Goal: Task Accomplishment & Management: Complete application form

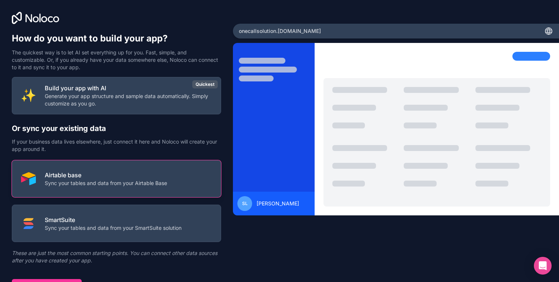
click at [88, 181] on p "Sync your tables and data from your Airtable Base" at bounding box center [106, 182] width 122 height 7
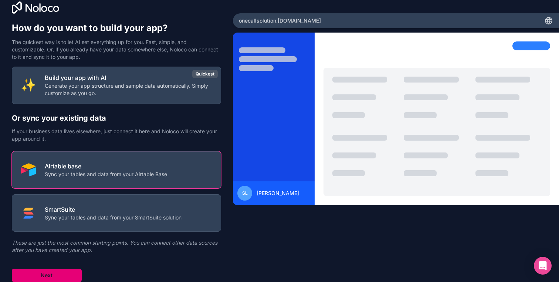
click at [51, 274] on button "Next" at bounding box center [47, 274] width 70 height 13
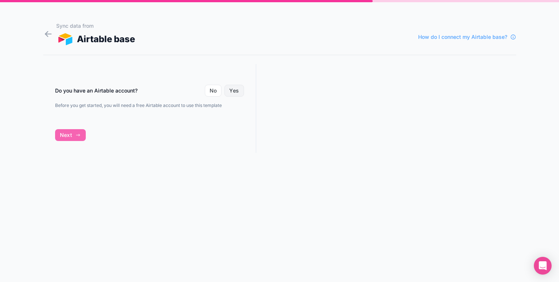
click at [231, 88] on button "Yes" at bounding box center [233, 91] width 19 height 12
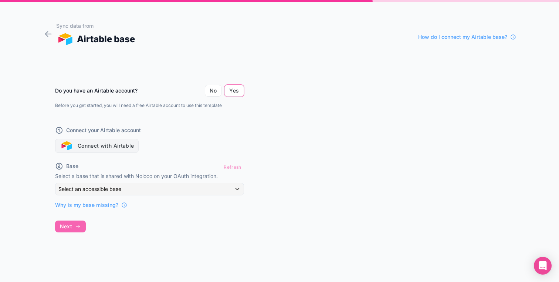
click at [90, 148] on button "Connect with Airtable" at bounding box center [97, 146] width 84 height 14
click at [97, 141] on button "Connect with Airtable" at bounding box center [97, 146] width 84 height 14
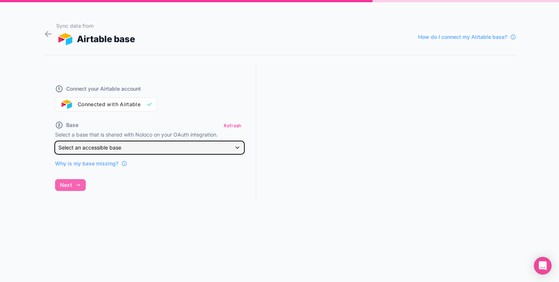
click at [103, 147] on span "Select an accessible base" at bounding box center [89, 147] width 63 height 6
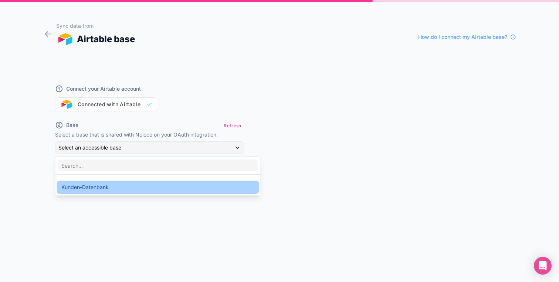
click at [94, 185] on span "Kunden-Datenbank" at bounding box center [84, 187] width 47 height 9
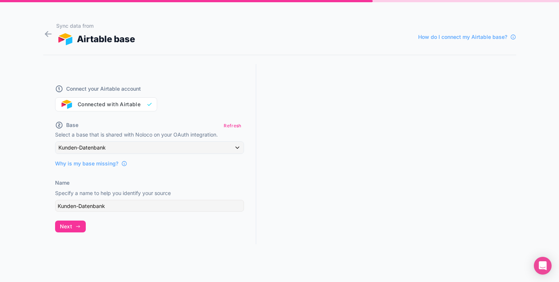
click at [109, 140] on div "Base Refresh Select a base that is shared with Noloco on your OAuth integration…" at bounding box center [149, 143] width 189 height 47
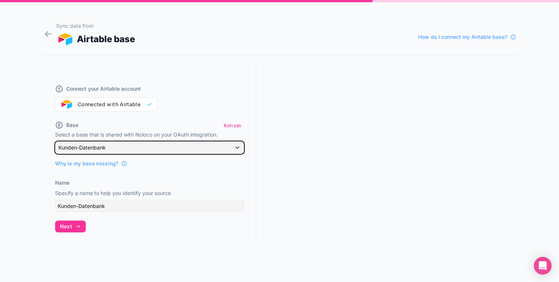
click at [109, 147] on div "Kunden-Datenbank" at bounding box center [149, 148] width 188 height 12
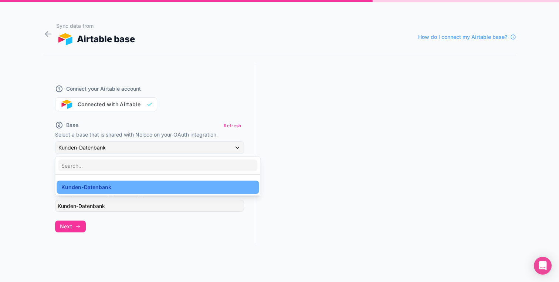
click at [122, 188] on div "Kunden-Datenbank" at bounding box center [157, 187] width 193 height 9
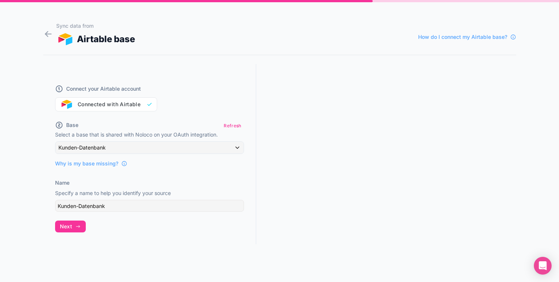
click at [143, 248] on form "Sync data from Airtable base How do I connect my Airtable base? Connect your Ai…" at bounding box center [279, 150] width 473 height 264
click at [70, 228] on span "Next" at bounding box center [66, 226] width 12 height 7
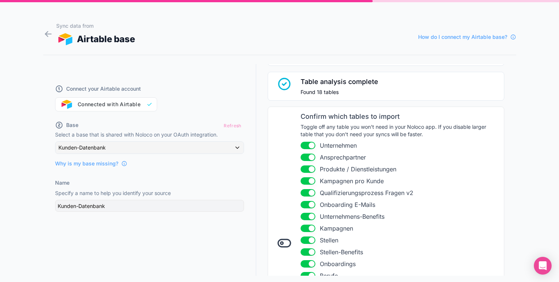
scroll to position [61, 0]
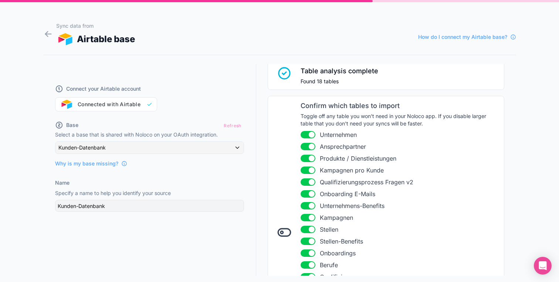
click at [308, 135] on button "Use setting" at bounding box center [308, 134] width 15 height 7
click at [308, 143] on button "Use setting" at bounding box center [308, 146] width 15 height 7
click at [308, 152] on ul "Use setting Unternehmen Use setting Ansprechpartner Use setting Produkte / Dien…" at bounding box center [400, 235] width 199 height 210
click at [308, 157] on button "Use setting" at bounding box center [308, 158] width 15 height 7
click at [308, 167] on button "Use setting" at bounding box center [308, 169] width 15 height 7
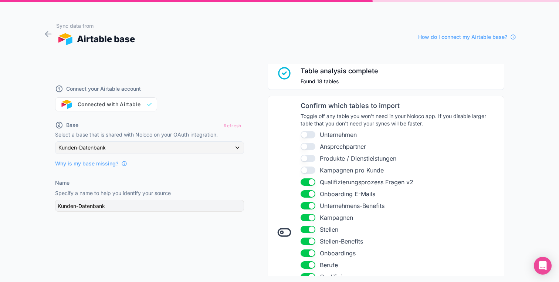
click at [308, 176] on ul "Use setting Unternehmen Use setting Ansprechpartner Use setting Produkte / Dien…" at bounding box center [400, 235] width 199 height 210
click at [308, 181] on button "Use setting" at bounding box center [308, 181] width 15 height 7
click at [308, 191] on button "Use setting" at bounding box center [308, 193] width 15 height 7
click at [308, 201] on li "Use setting Unternehmens-Benefits" at bounding box center [400, 205] width 199 height 9
click at [308, 208] on button "Use setting" at bounding box center [308, 205] width 15 height 7
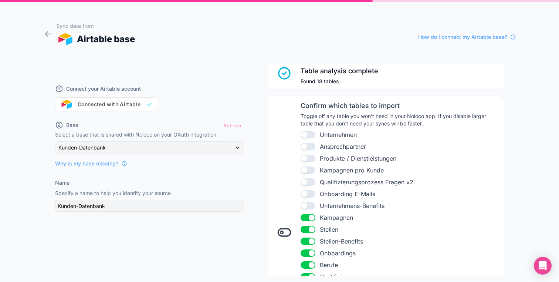
click at [308, 215] on button "Use setting" at bounding box center [308, 217] width 15 height 7
click at [308, 224] on ul "Use setting Unternehmen Use setting Ansprechpartner Use setting Produkte / Dien…" at bounding box center [400, 235] width 199 height 210
click at [308, 228] on button "Use setting" at bounding box center [308, 229] width 15 height 7
click at [308, 236] on ul "Use setting Unternehmen Use setting Ansprechpartner Use setting Produkte / Dien…" at bounding box center [400, 235] width 199 height 210
click at [309, 241] on button "Use setting" at bounding box center [308, 240] width 15 height 7
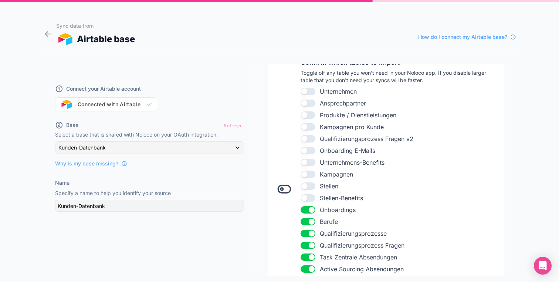
scroll to position [127, 0]
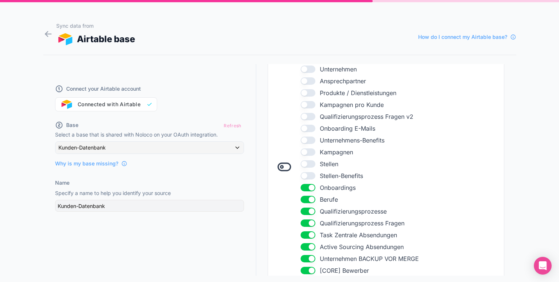
click at [310, 185] on button "Use setting" at bounding box center [308, 187] width 15 height 7
click at [310, 197] on button "Use setting" at bounding box center [308, 199] width 15 height 7
click at [310, 208] on button "Use setting" at bounding box center [308, 210] width 15 height 7
click at [310, 218] on ul "Use setting Unternehmen Use setting Ansprechpartner Use setting Produkte / Dien…" at bounding box center [400, 170] width 199 height 210
click at [310, 226] on button "Use setting" at bounding box center [308, 222] width 15 height 7
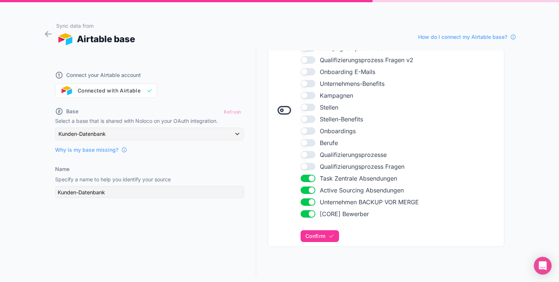
scroll to position [178, 0]
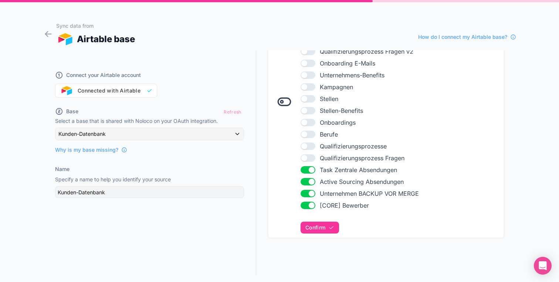
click at [310, 173] on li "Use setting Task Zentrale Absendungen" at bounding box center [400, 169] width 199 height 9
click at [310, 184] on button "Use setting" at bounding box center [308, 181] width 15 height 7
click at [309, 174] on ul "Use setting Unternehmen Use setting Ansprechpartner Use setting Produkte / Dien…" at bounding box center [400, 105] width 199 height 210
click at [309, 172] on button "Use setting" at bounding box center [308, 169] width 15 height 7
click at [309, 191] on button "Use setting" at bounding box center [308, 193] width 15 height 7
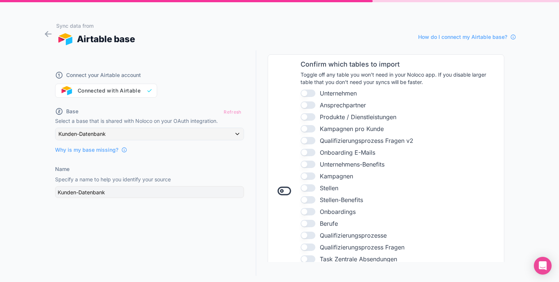
scroll to position [0, 0]
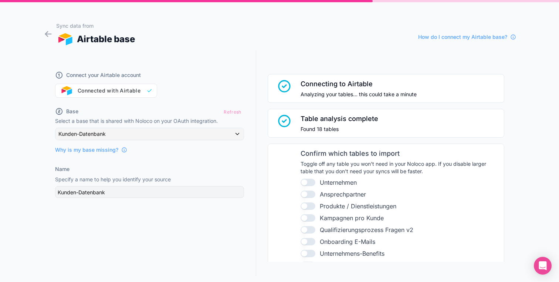
click at [307, 182] on button "Use setting" at bounding box center [308, 182] width 15 height 7
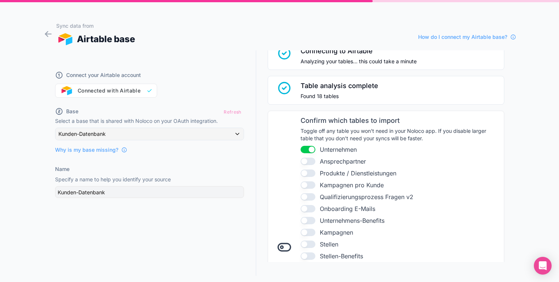
scroll to position [34, 0]
click at [307, 160] on button "Use setting" at bounding box center [308, 159] width 15 height 7
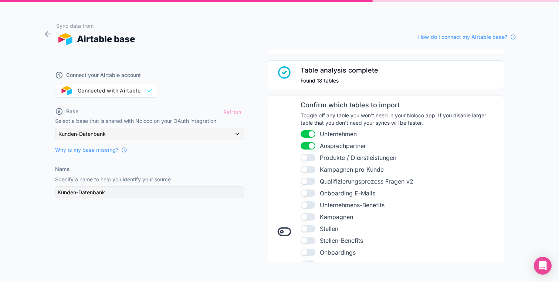
scroll to position [55, 0]
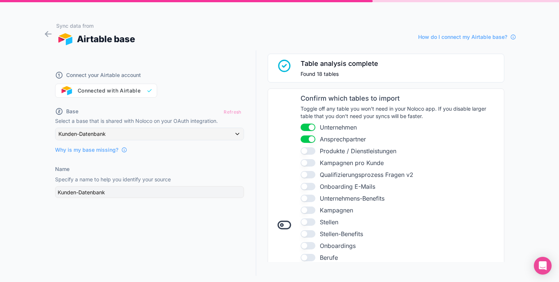
click at [308, 165] on button "Use setting" at bounding box center [308, 162] width 15 height 7
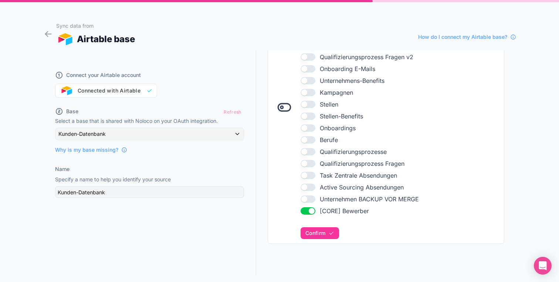
scroll to position [178, 0]
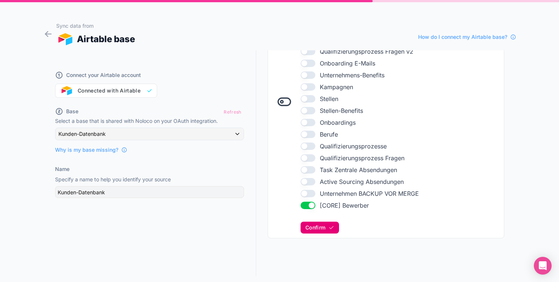
click at [328, 226] on button "Confirm" at bounding box center [320, 227] width 38 height 12
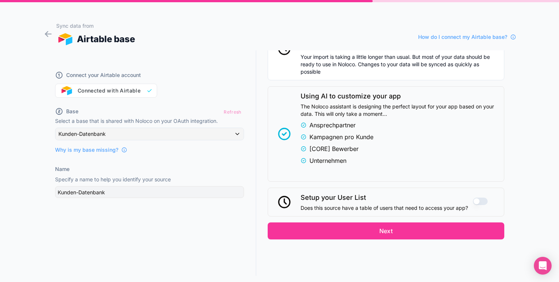
scroll to position [422, 0]
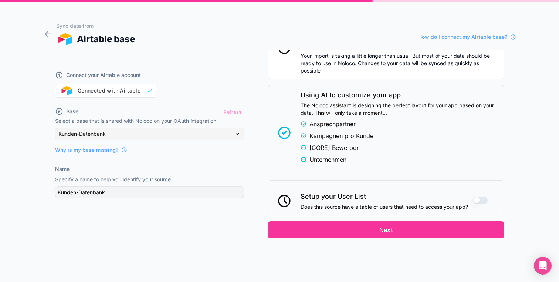
click at [410, 205] on span "Does this source have a table of users that need to access your app?" at bounding box center [384, 206] width 167 height 7
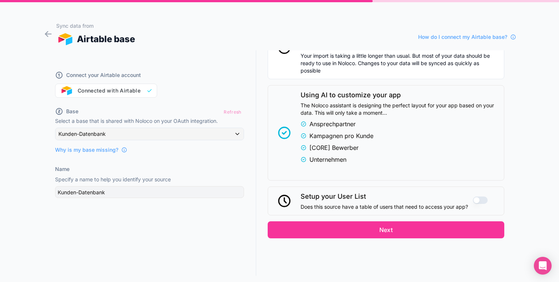
click at [410, 205] on span "Does this source have a table of users that need to access your app?" at bounding box center [384, 206] width 167 height 7
click at [417, 205] on span "Does this source have a table of users that need to access your app?" at bounding box center [384, 206] width 167 height 7
click at [478, 199] on button "Use setting" at bounding box center [480, 199] width 15 height 7
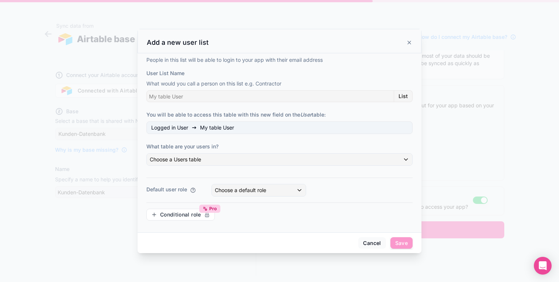
click at [412, 40] on icon at bounding box center [409, 43] width 6 height 6
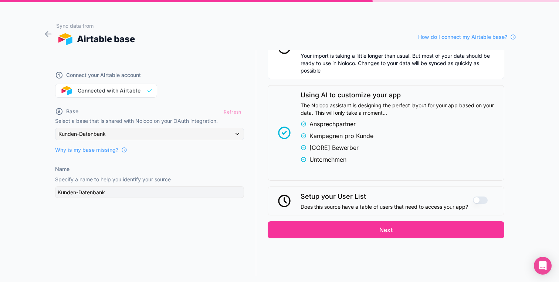
click at [484, 202] on button "Use setting" at bounding box center [480, 199] width 15 height 7
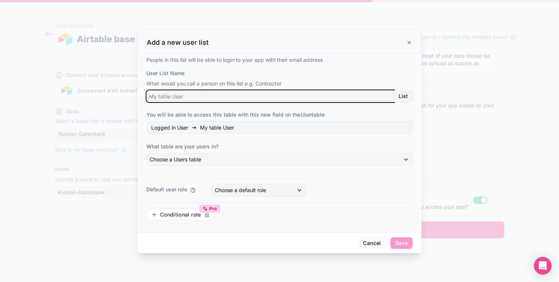
click at [210, 98] on input "User List Name" at bounding box center [270, 96] width 248 height 12
paste input "Kunden-Logins"
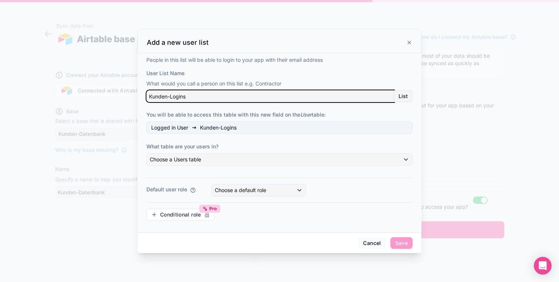
click at [219, 95] on input "Kunden-Logins" at bounding box center [270, 96] width 248 height 12
type input "Kunden-Logins"
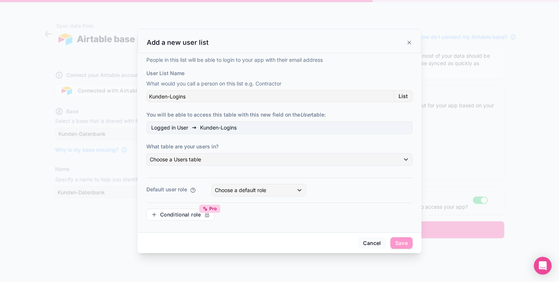
click at [409, 40] on icon at bounding box center [409, 43] width 6 height 6
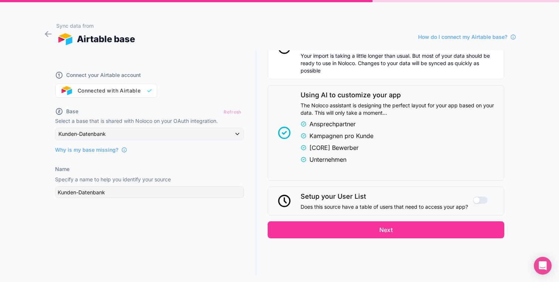
click at [480, 199] on button "Use setting" at bounding box center [480, 199] width 15 height 7
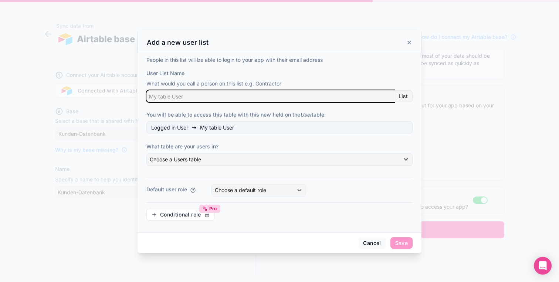
click at [230, 92] on input "User List Name" at bounding box center [270, 96] width 248 height 12
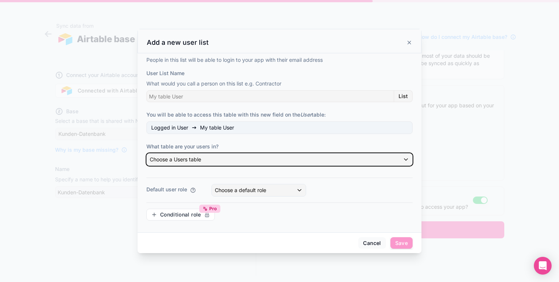
click at [201, 158] on span "Choose a Users table" at bounding box center [175, 159] width 51 height 6
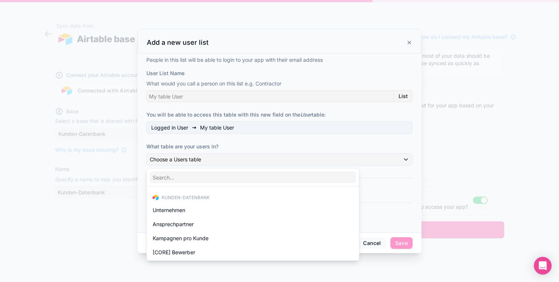
click at [202, 158] on div at bounding box center [279, 141] width 559 height 282
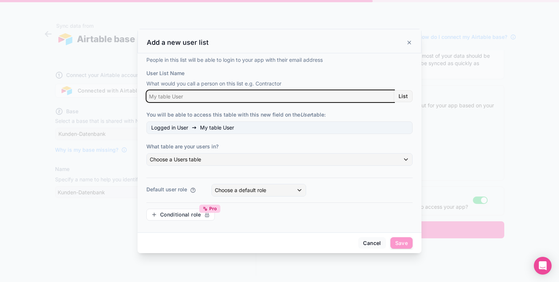
click at [205, 93] on input "User List Name" at bounding box center [270, 96] width 248 height 12
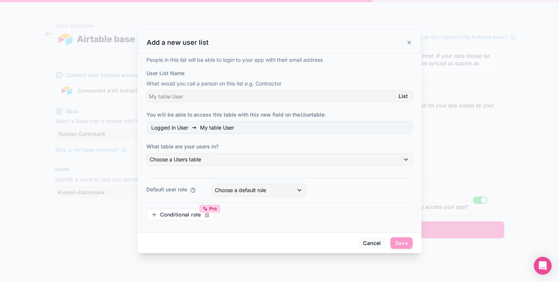
click at [405, 97] on span "List" at bounding box center [403, 96] width 9 height 7
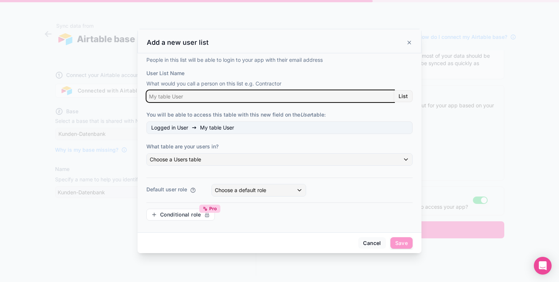
click at [375, 96] on input "User List Name" at bounding box center [270, 96] width 248 height 12
paste input "Kunden-Logins"
click at [182, 96] on input "Kunden-Logins" at bounding box center [270, 96] width 248 height 12
type input "Kunde"
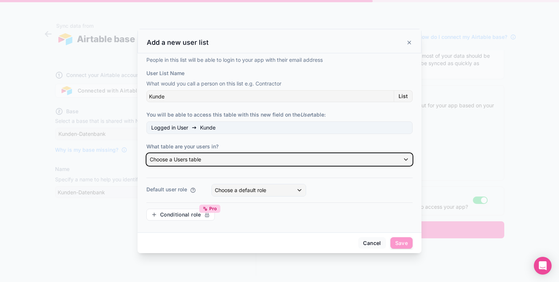
click at [211, 157] on div "Choose a Users table" at bounding box center [279, 159] width 265 height 12
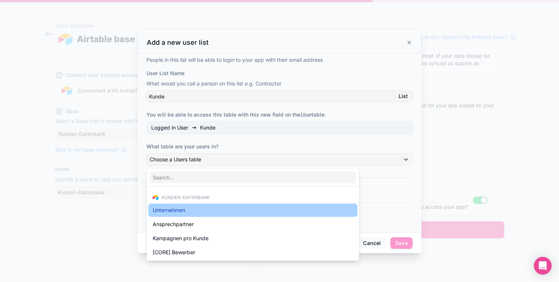
click at [182, 208] on span "Unternehmen" at bounding box center [169, 210] width 33 height 9
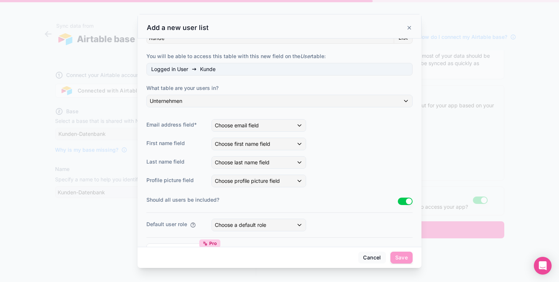
scroll to position [64, 0]
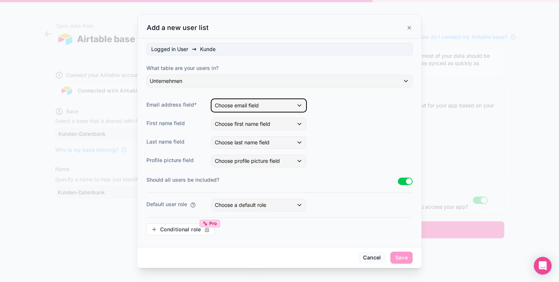
click at [254, 102] on span "Choose email field" at bounding box center [237, 105] width 44 height 6
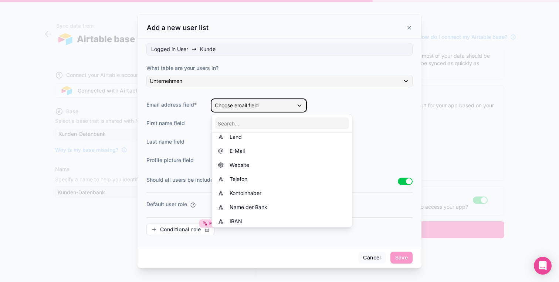
scroll to position [172, 0]
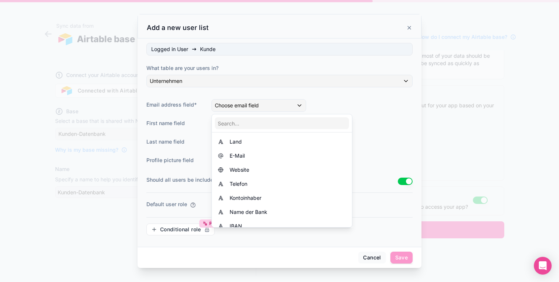
click at [358, 95] on div at bounding box center [279, 141] width 559 height 282
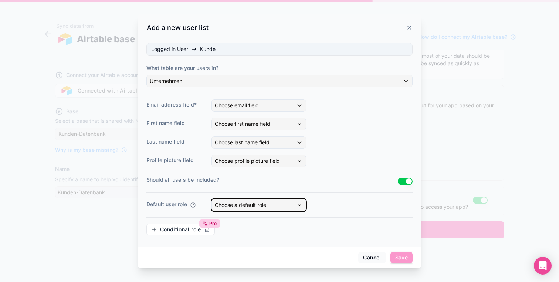
click at [268, 203] on div "Choose a default role" at bounding box center [259, 205] width 94 height 12
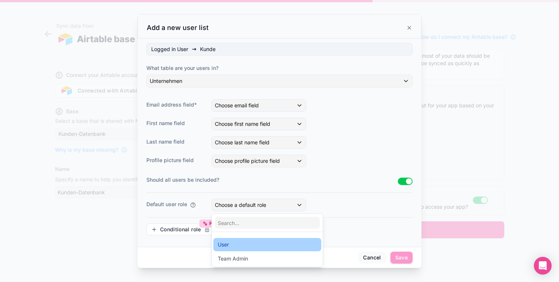
click at [261, 242] on div "User" at bounding box center [267, 244] width 99 height 9
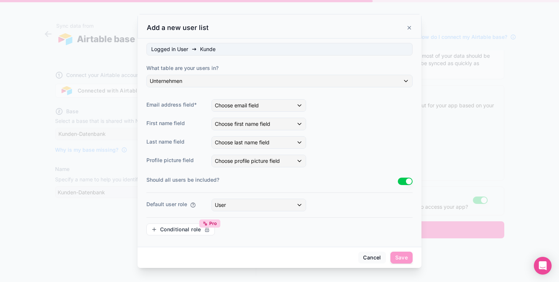
click at [328, 182] on label "Should all users be included?" at bounding box center [271, 179] width 251 height 7
click at [268, 105] on div "Choose email field" at bounding box center [259, 105] width 94 height 12
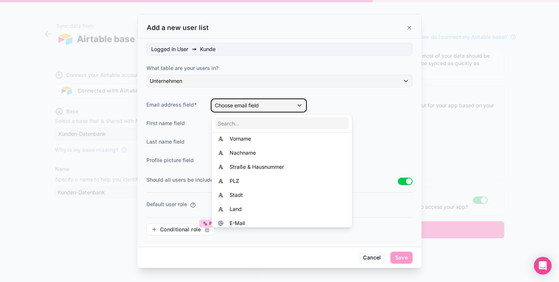
scroll to position [0, 0]
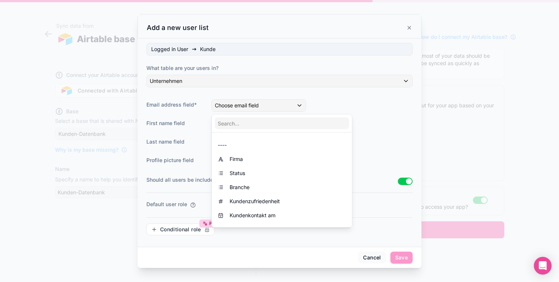
click at [374, 258] on div at bounding box center [279, 141] width 559 height 282
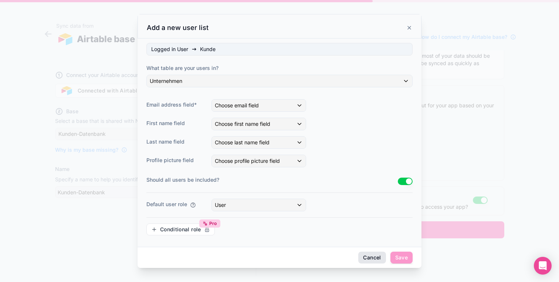
click at [379, 258] on button "Cancel" at bounding box center [371, 257] width 27 height 12
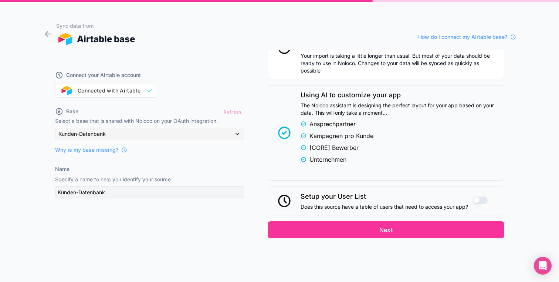
click at [487, 199] on button "Use setting" at bounding box center [480, 199] width 15 height 7
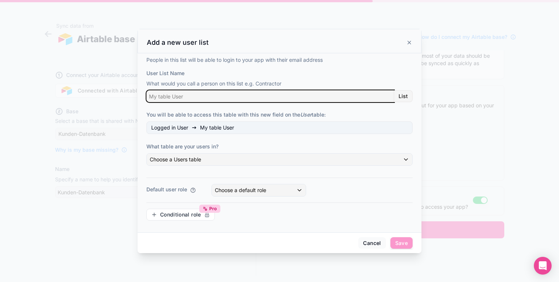
click at [193, 99] on input "User List Name" at bounding box center [270, 96] width 248 height 12
type input "Kunde"
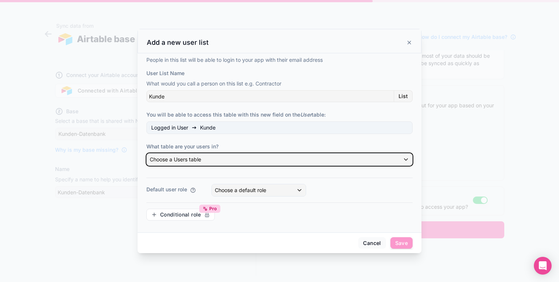
click at [184, 156] on span "Choose a Users table" at bounding box center [175, 159] width 51 height 6
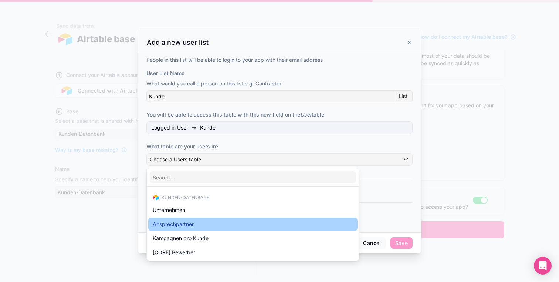
click at [178, 218] on div "Ansprechpartner" at bounding box center [252, 223] width 209 height 13
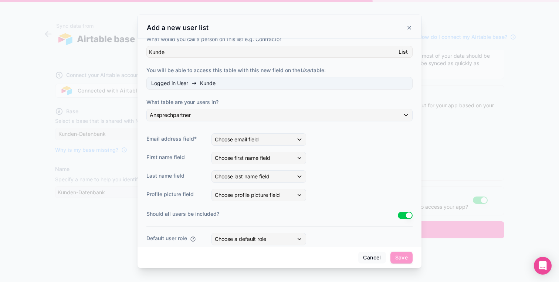
scroll to position [45, 0]
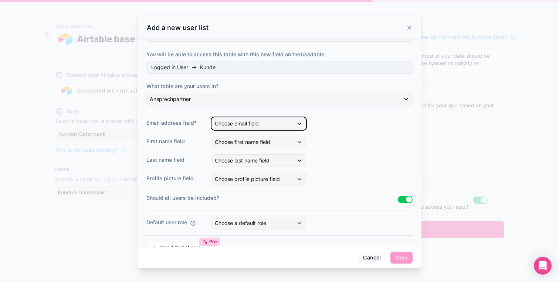
click at [250, 122] on span "Choose email field" at bounding box center [237, 123] width 44 height 6
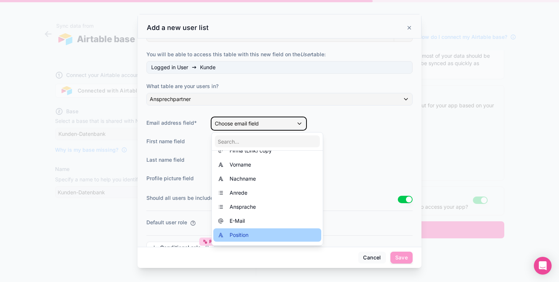
scroll to position [0, 0]
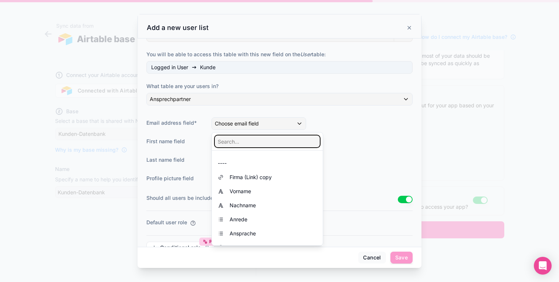
click at [255, 136] on input "text" at bounding box center [267, 141] width 105 height 12
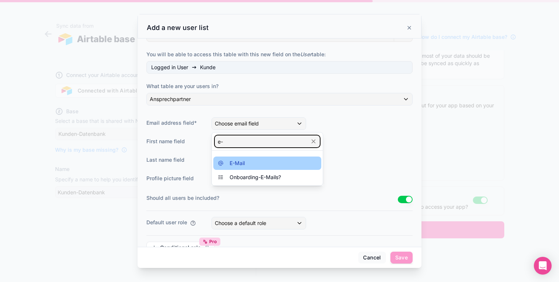
type input "e-"
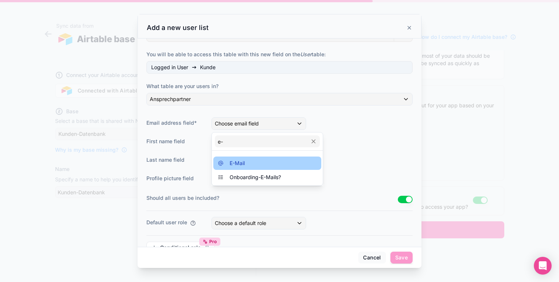
click at [238, 162] on span "E-Mail" at bounding box center [237, 163] width 15 height 9
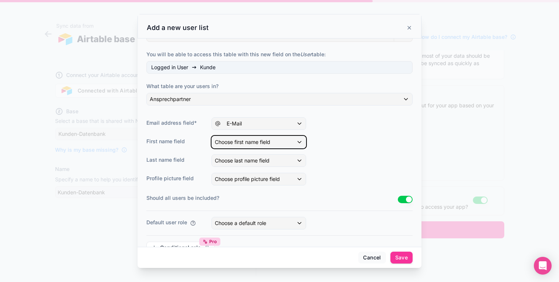
click at [264, 141] on span "Choose first name field" at bounding box center [242, 142] width 55 height 6
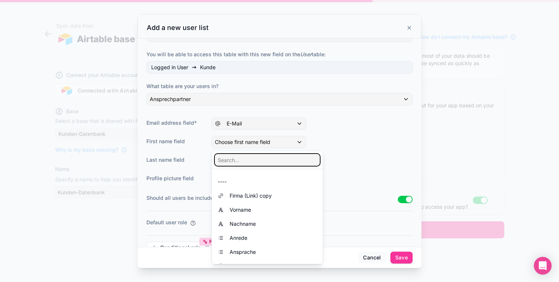
click at [251, 158] on input "text" at bounding box center [267, 160] width 105 height 12
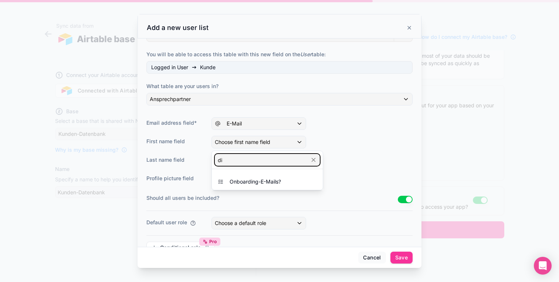
type input "d"
type input "fir"
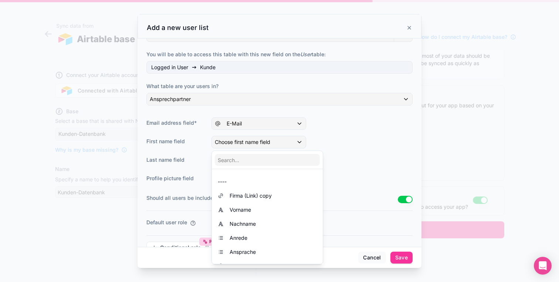
click at [253, 144] on div at bounding box center [279, 141] width 559 height 282
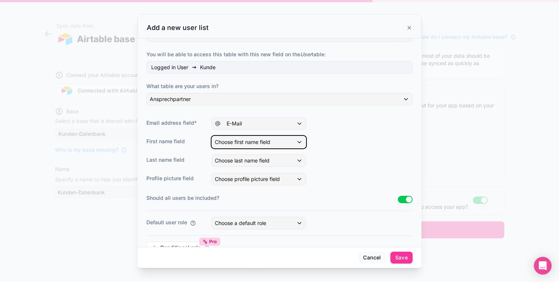
click at [253, 144] on span "Choose first name field" at bounding box center [242, 142] width 55 height 6
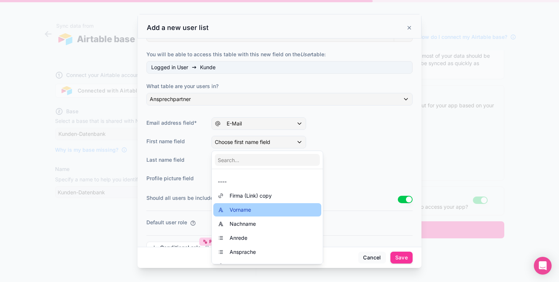
click at [242, 208] on span "Vorname" at bounding box center [240, 209] width 21 height 9
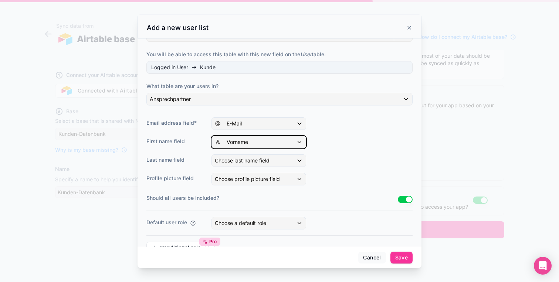
click at [247, 146] on div "Vorname" at bounding box center [259, 142] width 94 height 12
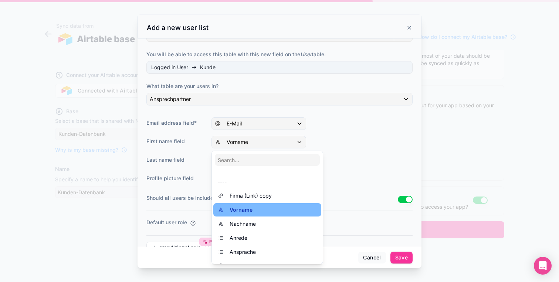
click at [247, 143] on div at bounding box center [279, 141] width 559 height 282
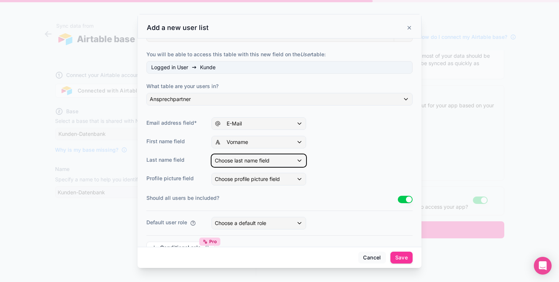
click at [245, 165] on div "Choose last name field" at bounding box center [259, 161] width 94 height 12
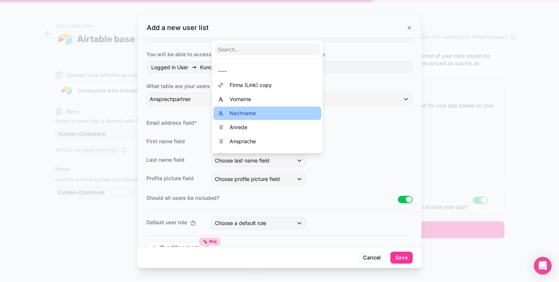
click at [256, 114] on div "Nachname" at bounding box center [267, 113] width 99 height 9
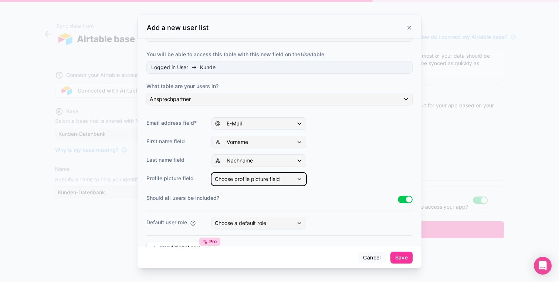
click at [239, 179] on span "Choose profile picture field" at bounding box center [247, 179] width 65 height 6
click at [239, 179] on div at bounding box center [279, 141] width 559 height 282
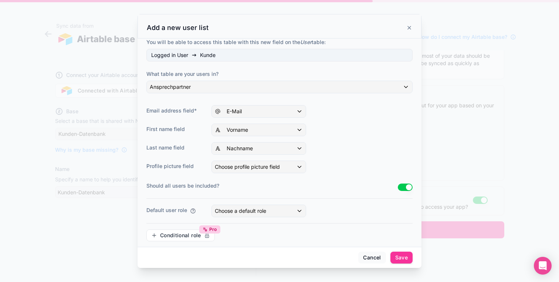
scroll to position [64, 0]
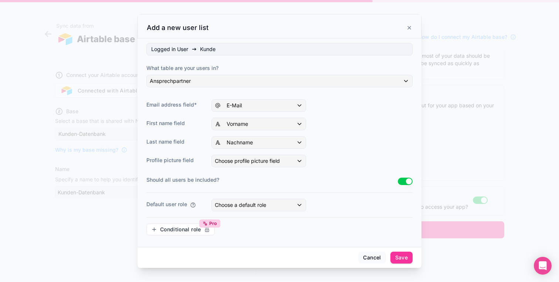
click at [271, 195] on div "People in this list will be able to login to your app with their email address …" at bounding box center [279, 109] width 266 height 263
click at [271, 200] on div "Choose a default role" at bounding box center [259, 205] width 94 height 12
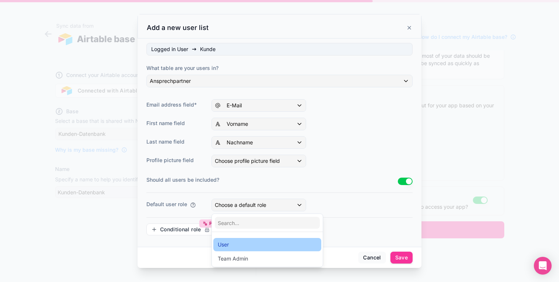
click at [238, 246] on div "User" at bounding box center [267, 244] width 99 height 9
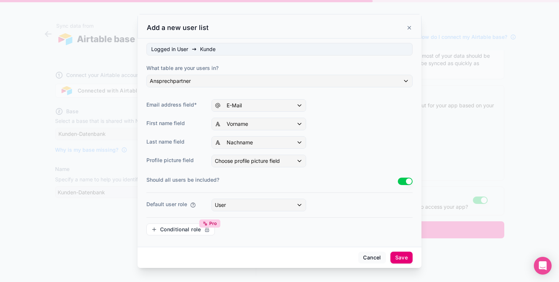
click at [406, 260] on button "Save" at bounding box center [401, 257] width 22 height 12
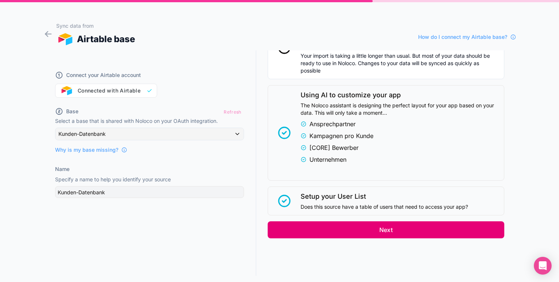
click at [372, 231] on button "Next" at bounding box center [386, 229] width 237 height 17
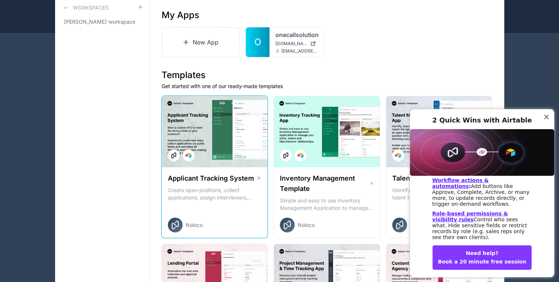
click at [231, 144] on div at bounding box center [215, 131] width 106 height 71
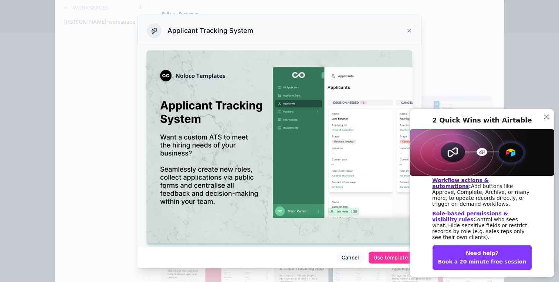
click at [548, 112] on div "Close Step" at bounding box center [547, 117] width 10 height 10
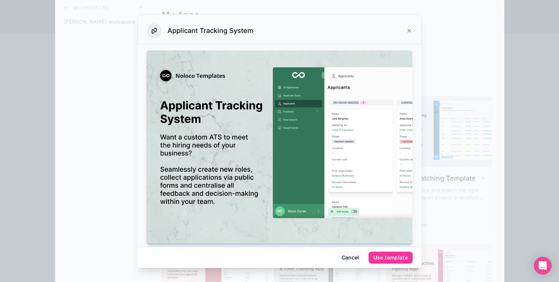
click at [413, 34] on div "Applicant Tracking System" at bounding box center [280, 29] width 284 height 30
click at [408, 32] on icon at bounding box center [409, 30] width 3 height 3
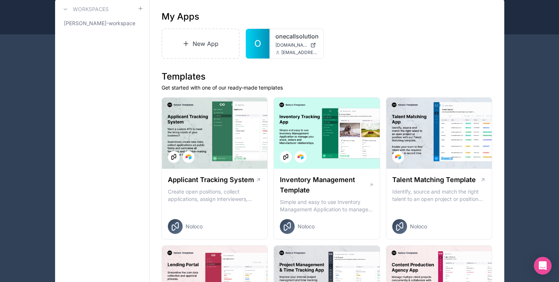
scroll to position [54, 0]
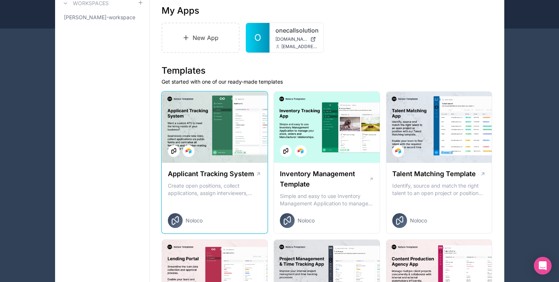
click at [243, 144] on div at bounding box center [215, 127] width 106 height 71
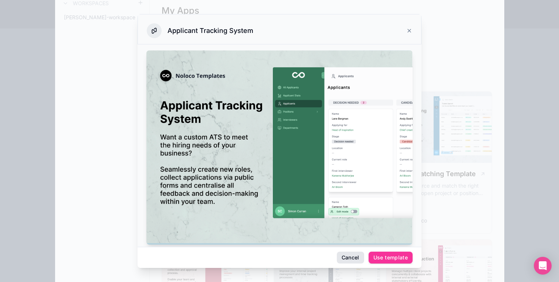
click at [353, 255] on button "Cancel" at bounding box center [350, 257] width 27 height 12
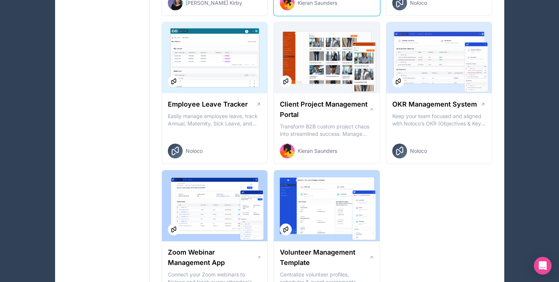
scroll to position [1089, 0]
